Goal: Information Seeking & Learning: Learn about a topic

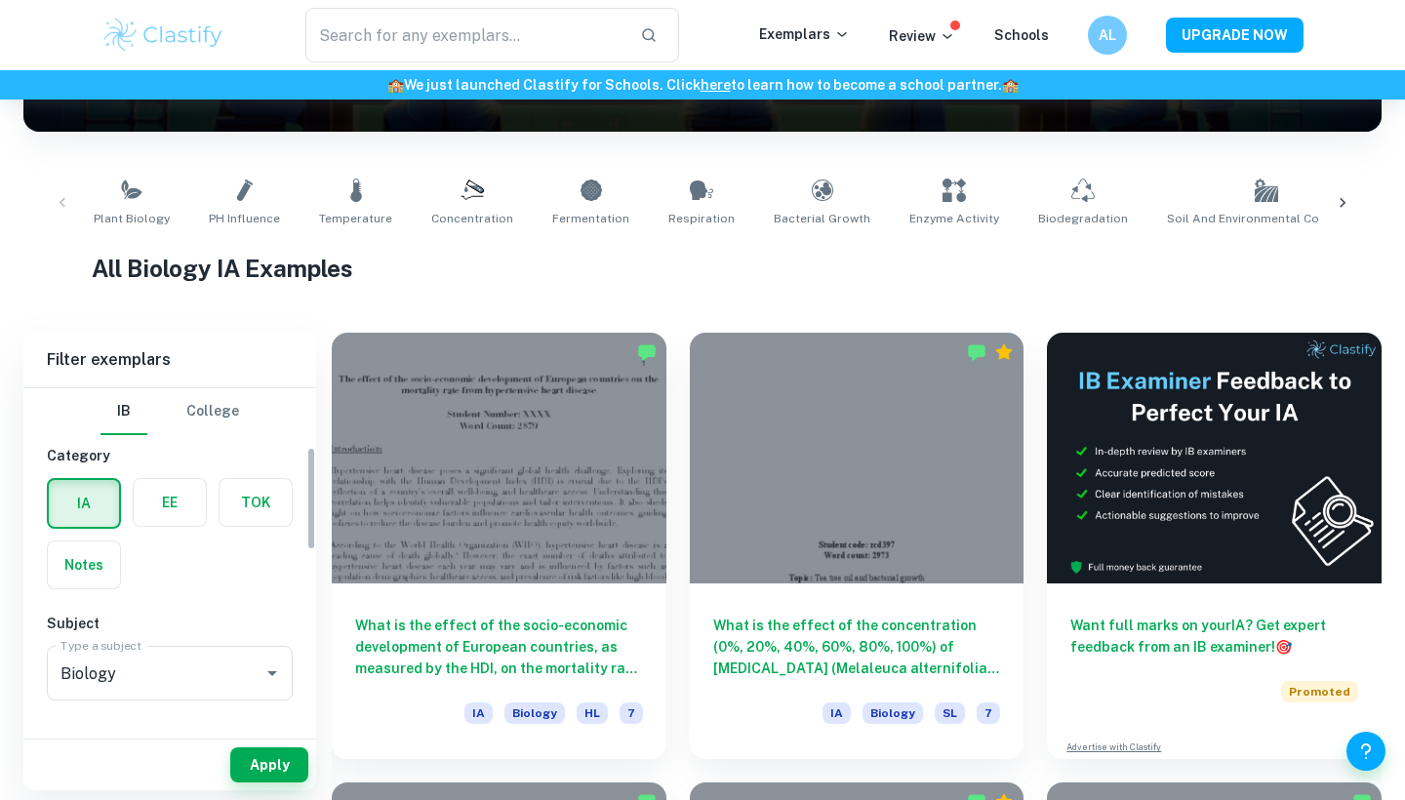
scroll to position [195, 0]
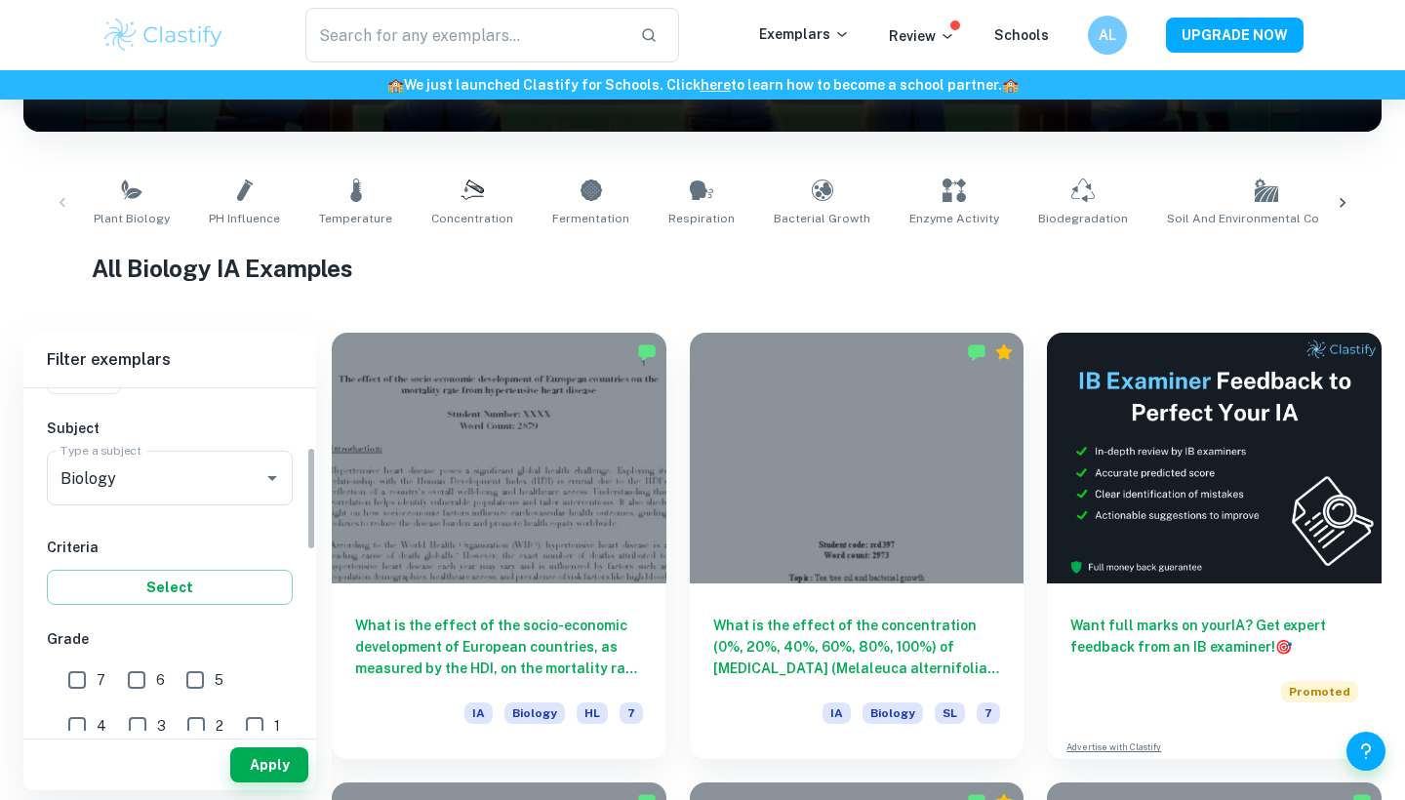
click at [103, 676] on span "7" at bounding box center [101, 679] width 9 height 21
click at [97, 676] on input "7" at bounding box center [77, 679] width 39 height 39
checkbox input "true"
click at [275, 761] on button "Apply" at bounding box center [269, 764] width 78 height 35
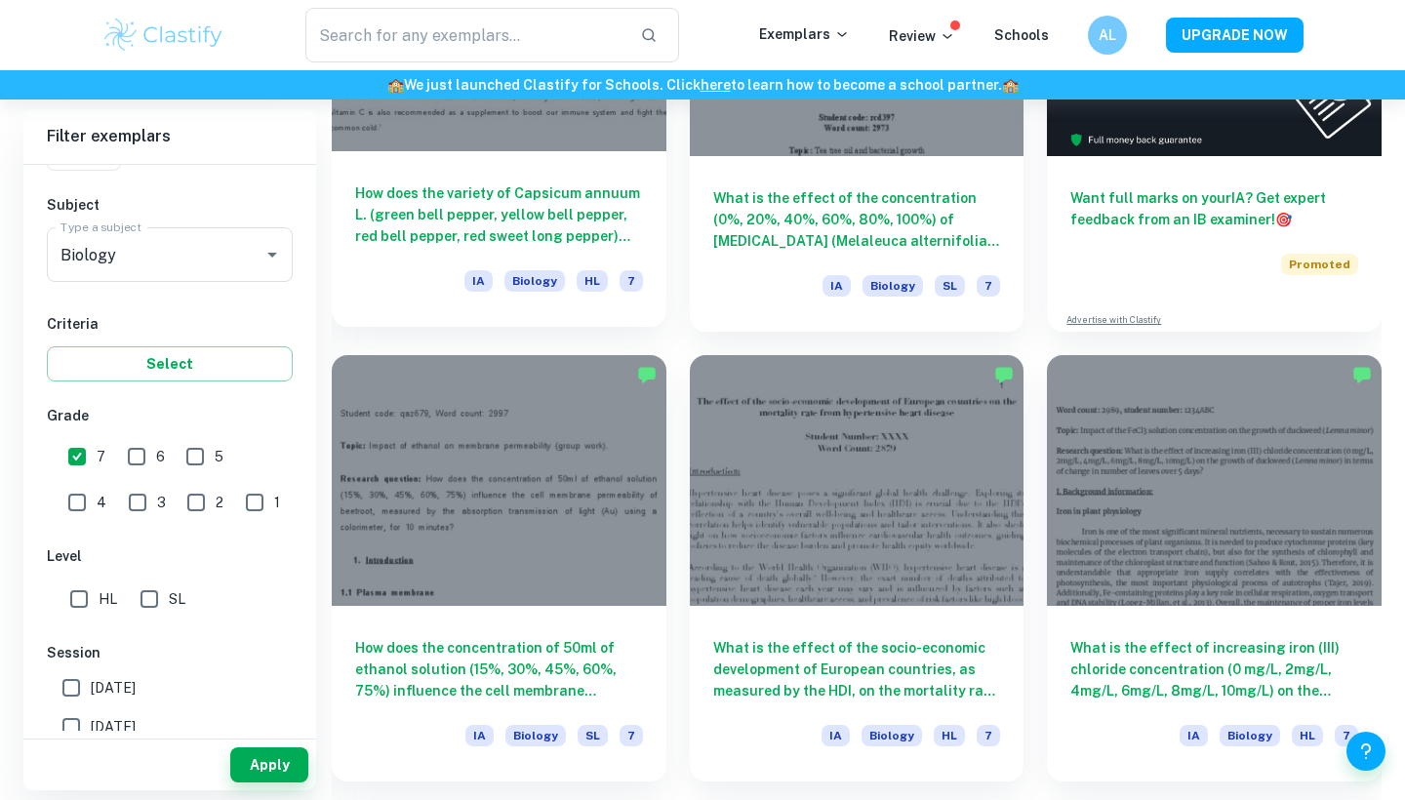
scroll to position [752, 0]
click at [74, 604] on input "HL" at bounding box center [78, 598] width 39 height 39
checkbox input "true"
click at [274, 771] on button "Apply" at bounding box center [269, 764] width 78 height 35
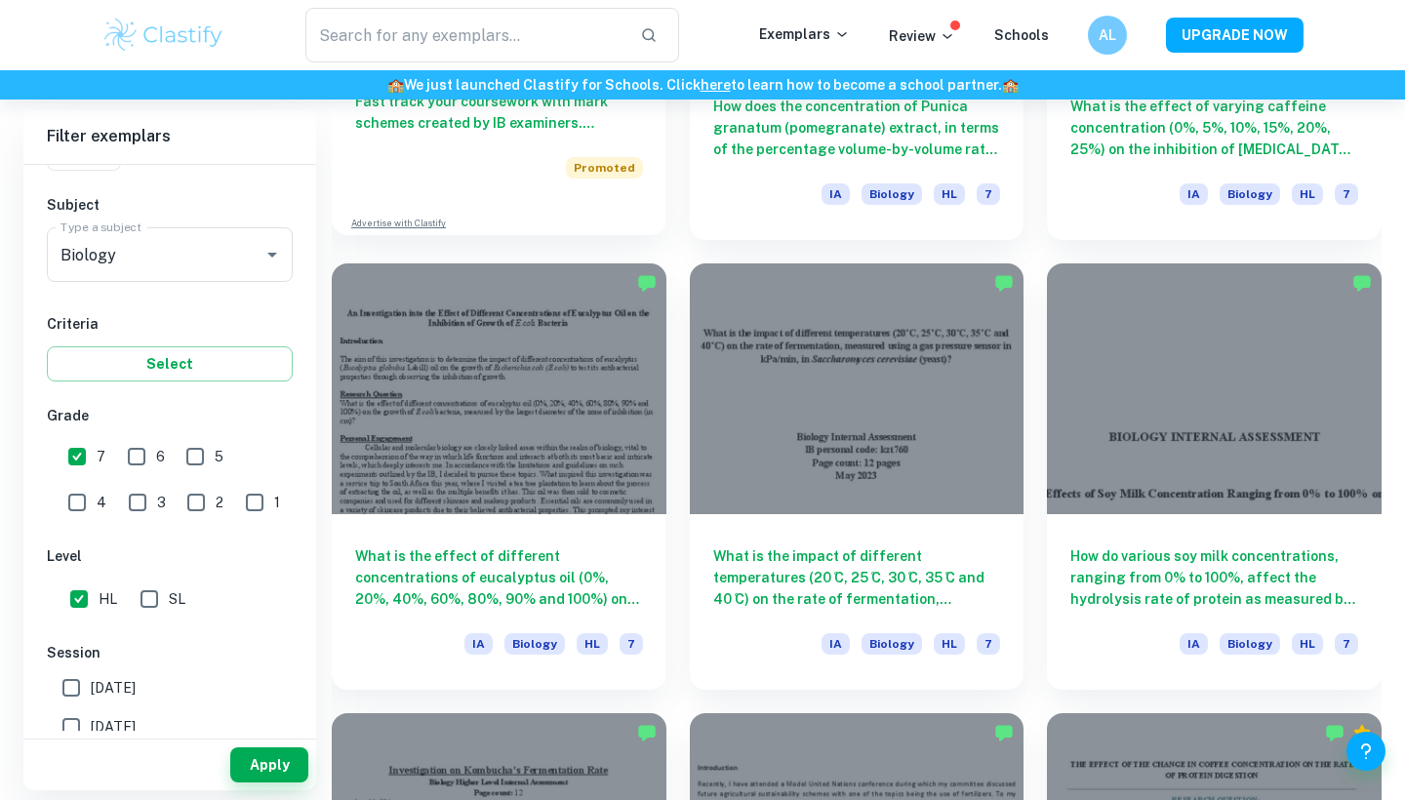
scroll to position [1780, 0]
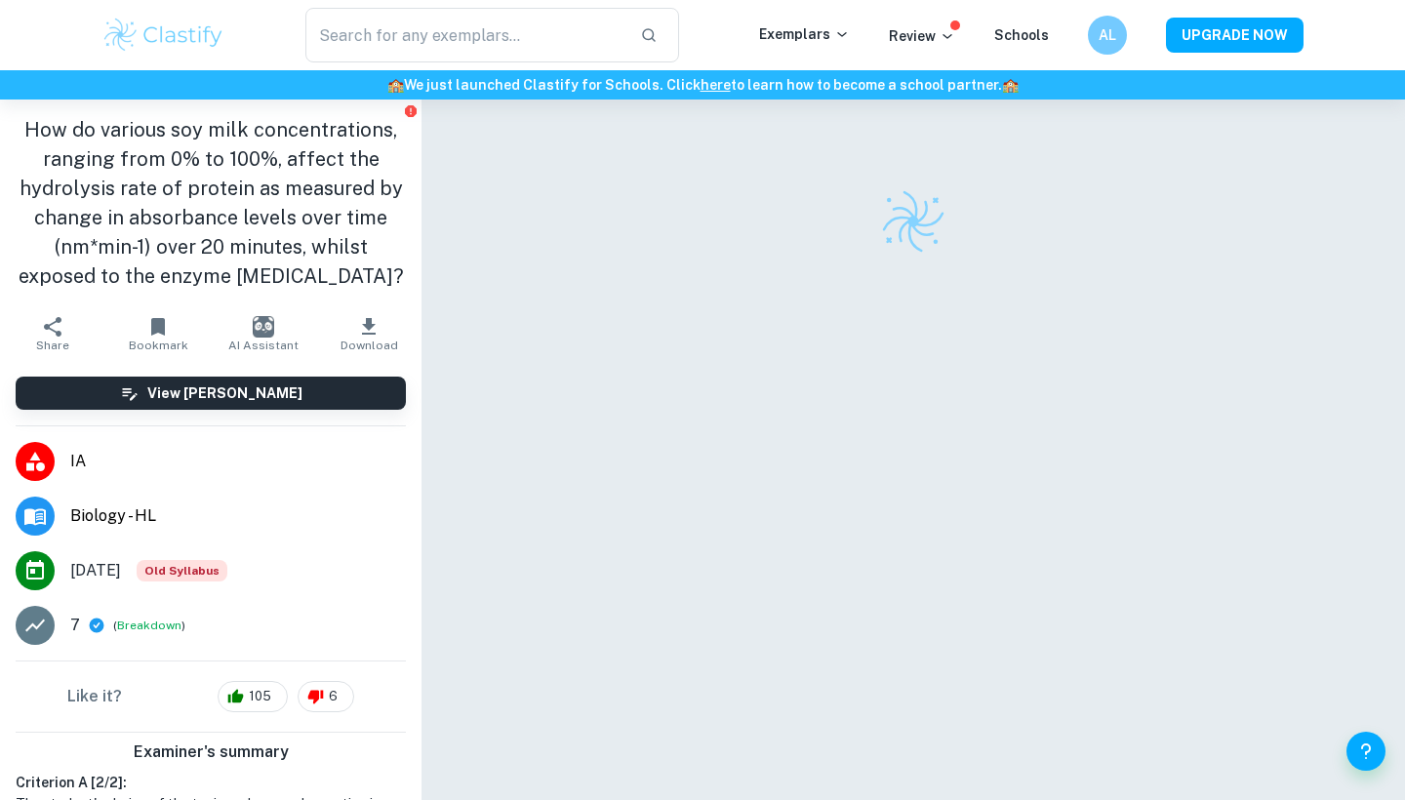
checkbox input "true"
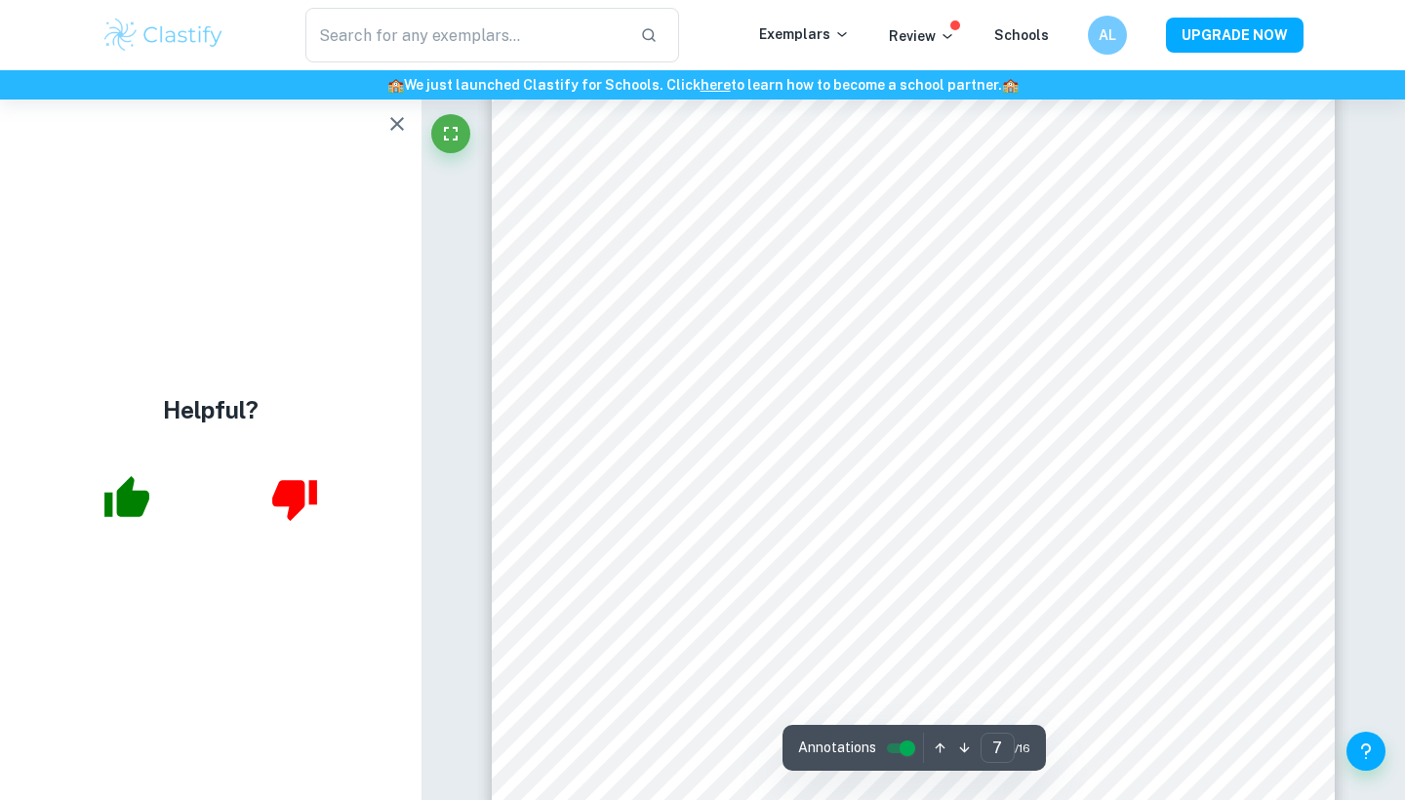
scroll to position [7337, 1]
type input "8"
